Goal: Task Accomplishment & Management: Use online tool/utility

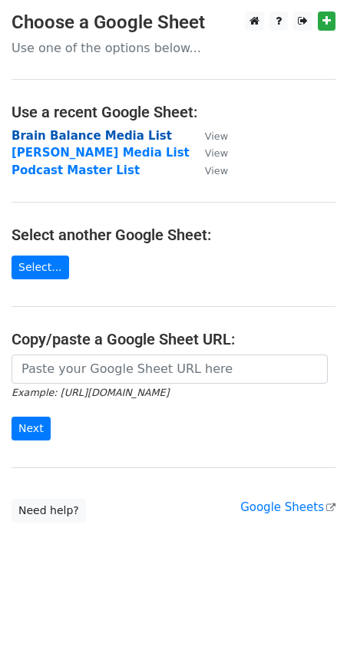
click at [38, 136] on strong "Brain Balance Media List" at bounding box center [92, 136] width 160 height 14
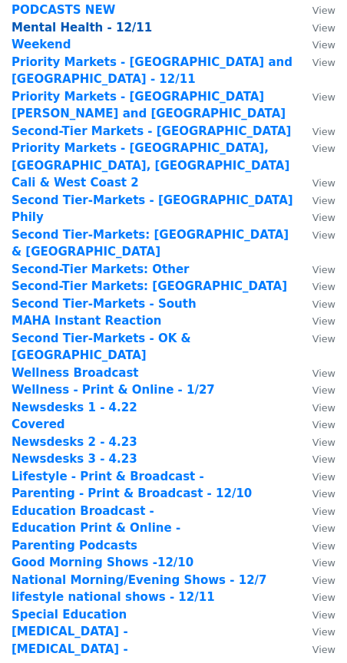
scroll to position [303, 0]
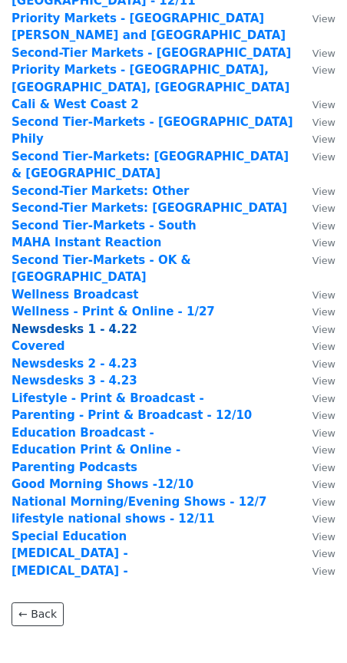
click at [46, 322] on strong "Newsdesks 1 - 4.22" at bounding box center [75, 329] width 126 height 14
click at [58, 322] on strong "Newsdesks 1 - 4.22" at bounding box center [75, 329] width 126 height 14
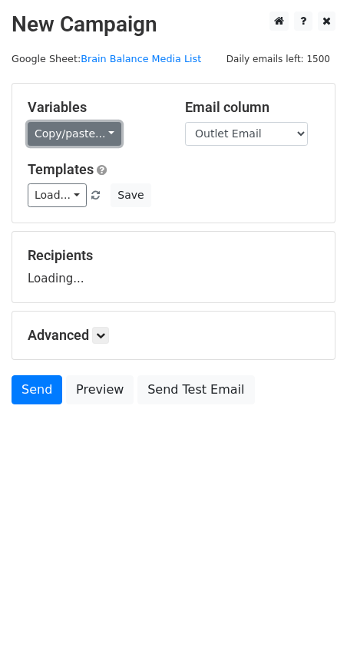
click at [72, 139] on link "Copy/paste..." at bounding box center [75, 134] width 94 height 24
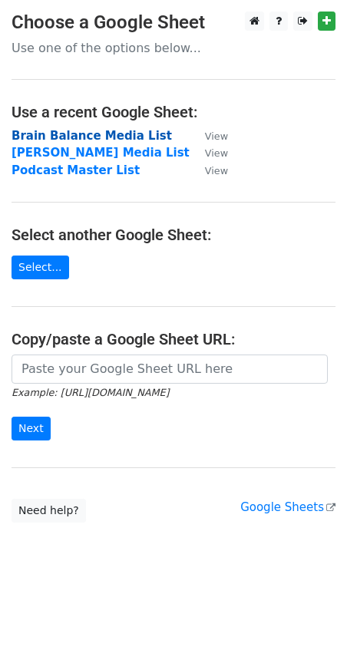
click at [54, 137] on strong "Brain Balance Media List" at bounding box center [92, 136] width 160 height 14
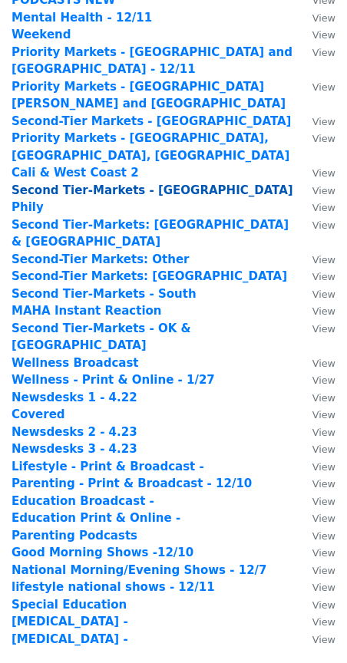
scroll to position [239, 0]
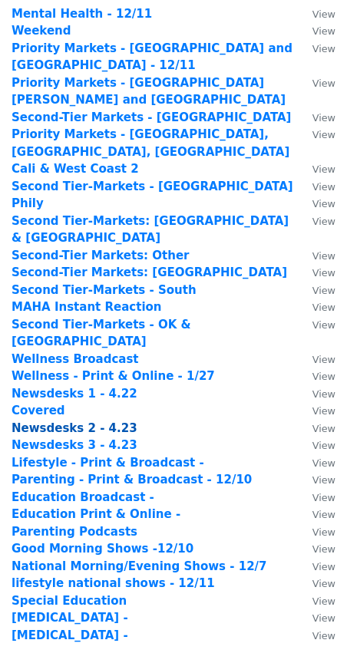
click at [61, 421] on strong "Newsdesks 2 - 4.23" at bounding box center [75, 428] width 126 height 14
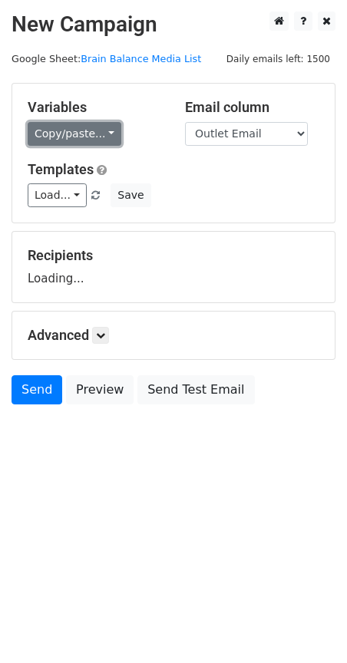
click at [64, 140] on link "Copy/paste..." at bounding box center [75, 134] width 94 height 24
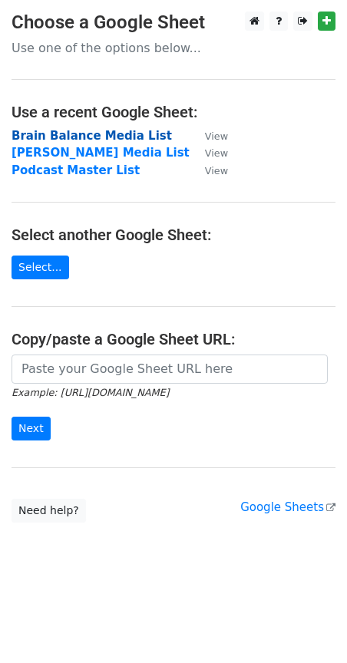
click at [57, 135] on strong "Brain Balance Media List" at bounding box center [92, 136] width 160 height 14
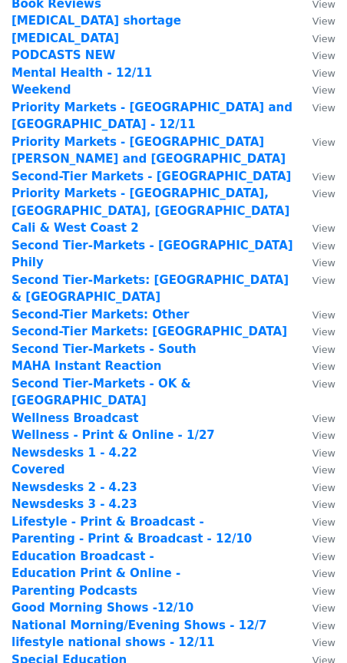
scroll to position [180, 0]
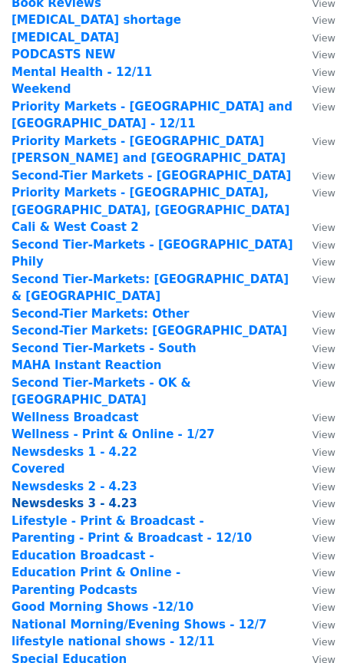
click at [99, 496] on strong "Newsdesks 3 - 4.23" at bounding box center [75, 503] width 126 height 14
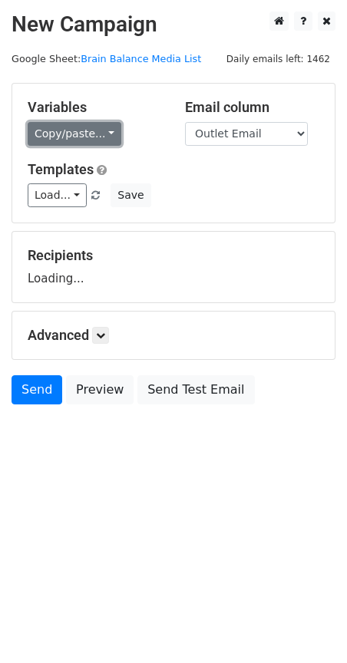
click at [68, 130] on link "Copy/paste..." at bounding box center [75, 134] width 94 height 24
